Goal: Information Seeking & Learning: Learn about a topic

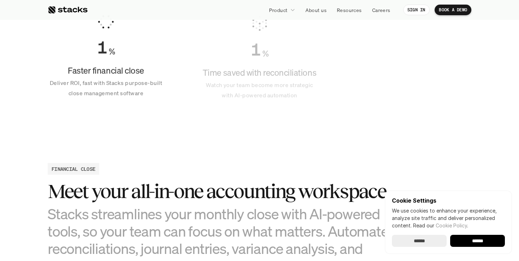
scroll to position [548, 0]
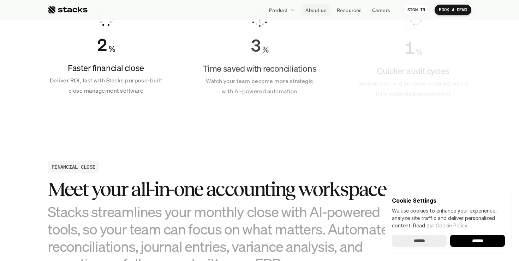
click at [313, 13] on p "About us" at bounding box center [316, 9] width 21 height 7
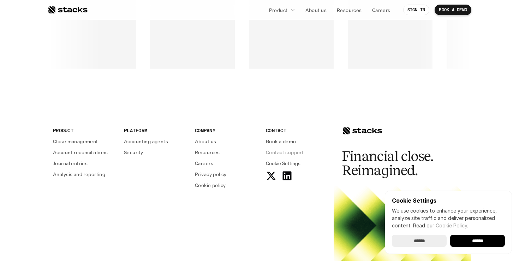
scroll to position [1258, 0]
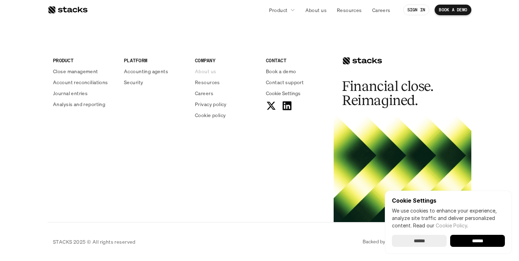
click at [206, 72] on p "About us" at bounding box center [205, 70] width 21 height 7
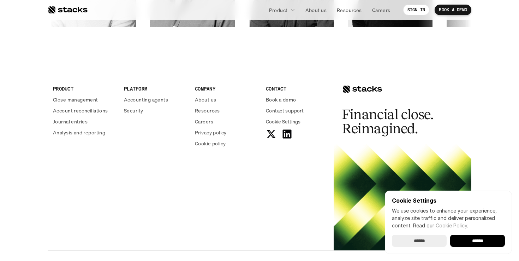
scroll to position [1228, 0]
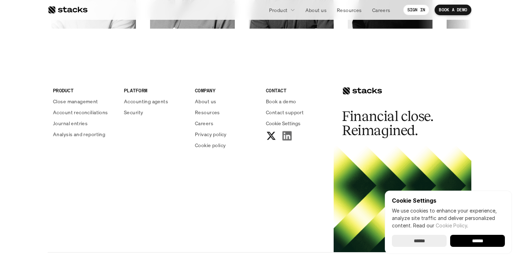
click at [284, 135] on icon at bounding box center [287, 135] width 11 height 11
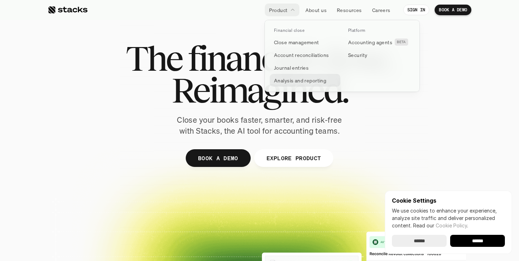
click at [308, 83] on p "Analysis and reporting" at bounding box center [300, 80] width 52 height 7
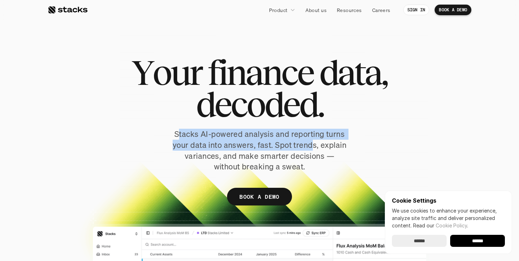
drag, startPoint x: 177, startPoint y: 134, endPoint x: 313, endPoint y: 147, distance: 136.2
click at [312, 146] on p "Stacks AI-powered analysis and reporting turns your data into answers, fast. Sp…" at bounding box center [259, 150] width 177 height 43
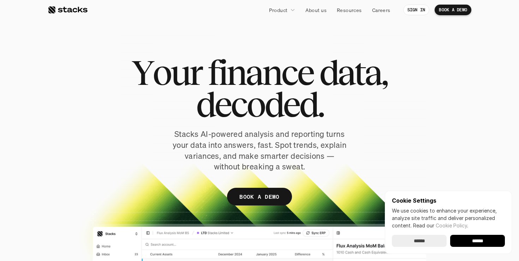
click at [321, 169] on p "Stacks AI-powered analysis and reporting turns your data into answers, fast. Sp…" at bounding box center [259, 150] width 177 height 43
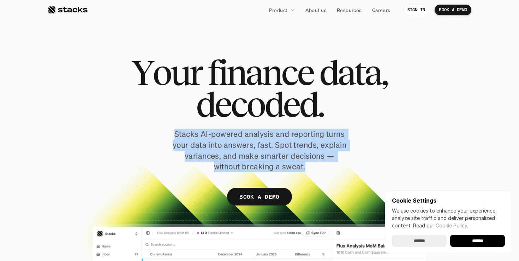
drag, startPoint x: 316, startPoint y: 169, endPoint x: 164, endPoint y: 138, distance: 155.3
click at [164, 138] on div "Y o u r f i n a n c e d a t a , d e c o d e d . Stacks AI-powered analysis and …" at bounding box center [260, 135] width 424 height 156
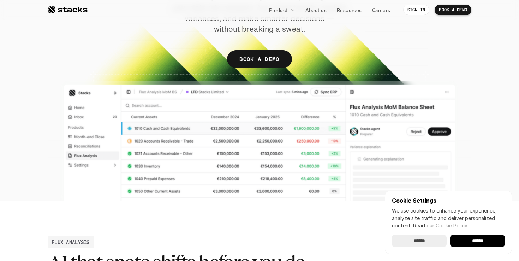
scroll to position [136, 0]
